Goal: Information Seeking & Learning: Learn about a topic

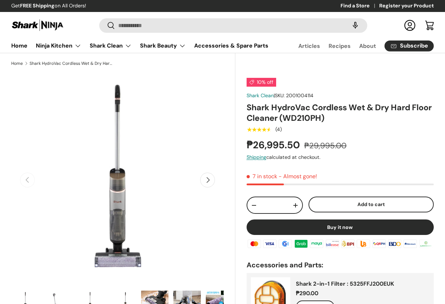
click at [200, 186] on button "Next" at bounding box center [207, 179] width 15 height 15
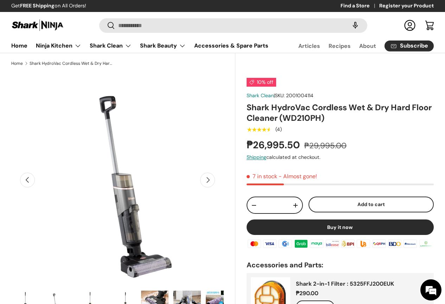
click at [204, 187] on button "Next" at bounding box center [207, 179] width 15 height 15
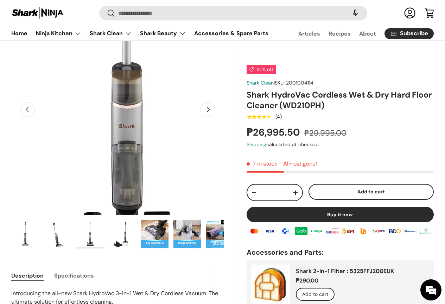
scroll to position [35, 0]
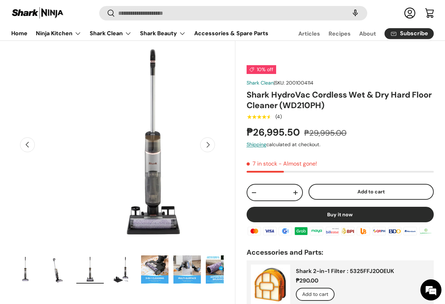
click at [200, 151] on button "Next" at bounding box center [207, 144] width 15 height 15
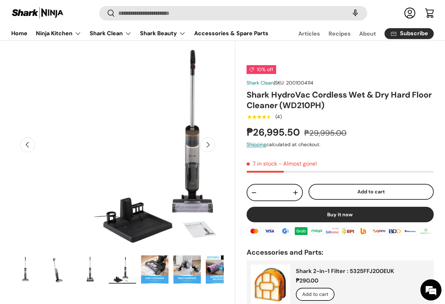
click at [201, 152] on button "Next" at bounding box center [207, 144] width 15 height 15
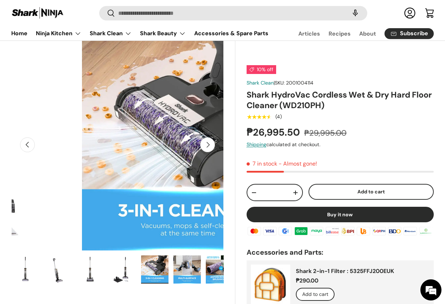
click at [202, 151] on button "Next" at bounding box center [207, 144] width 15 height 15
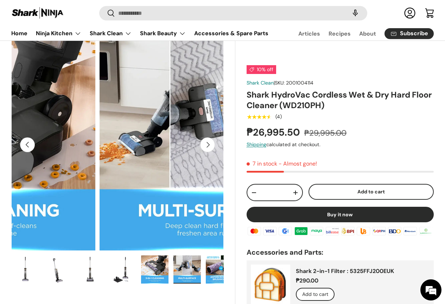
click at [202, 151] on button "Next" at bounding box center [207, 144] width 15 height 15
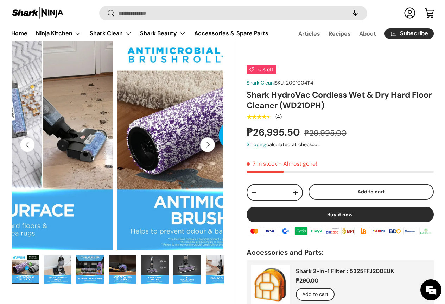
click at [202, 151] on button "Next" at bounding box center [207, 144] width 15 height 15
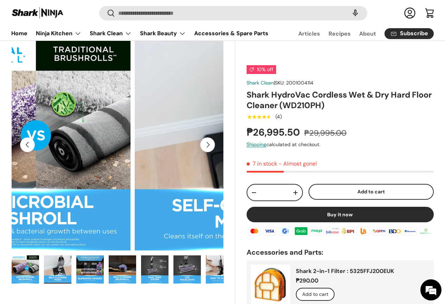
click at [202, 151] on button "Next" at bounding box center [207, 144] width 15 height 15
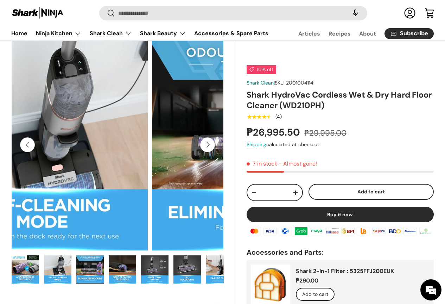
click at [202, 151] on button "Next" at bounding box center [207, 144] width 15 height 15
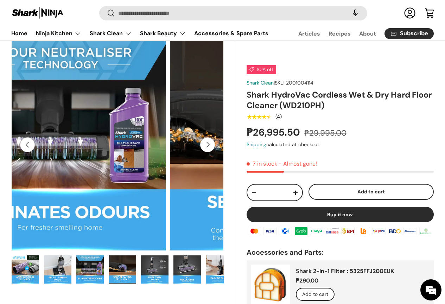
click at [202, 151] on button "Next" at bounding box center [207, 144] width 15 height 15
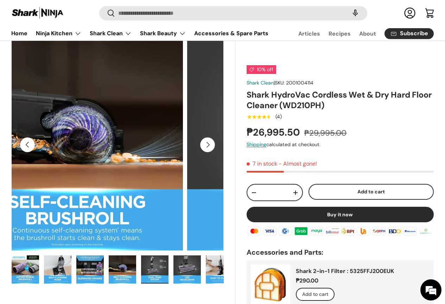
click at [203, 151] on button "Next" at bounding box center [207, 144] width 15 height 15
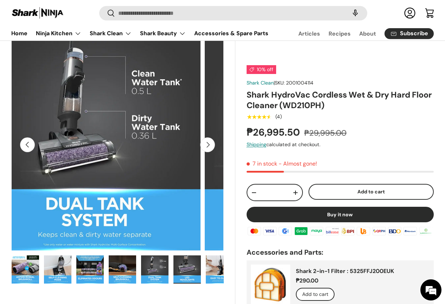
scroll to position [0, 0]
